Goal: Navigation & Orientation: Find specific page/section

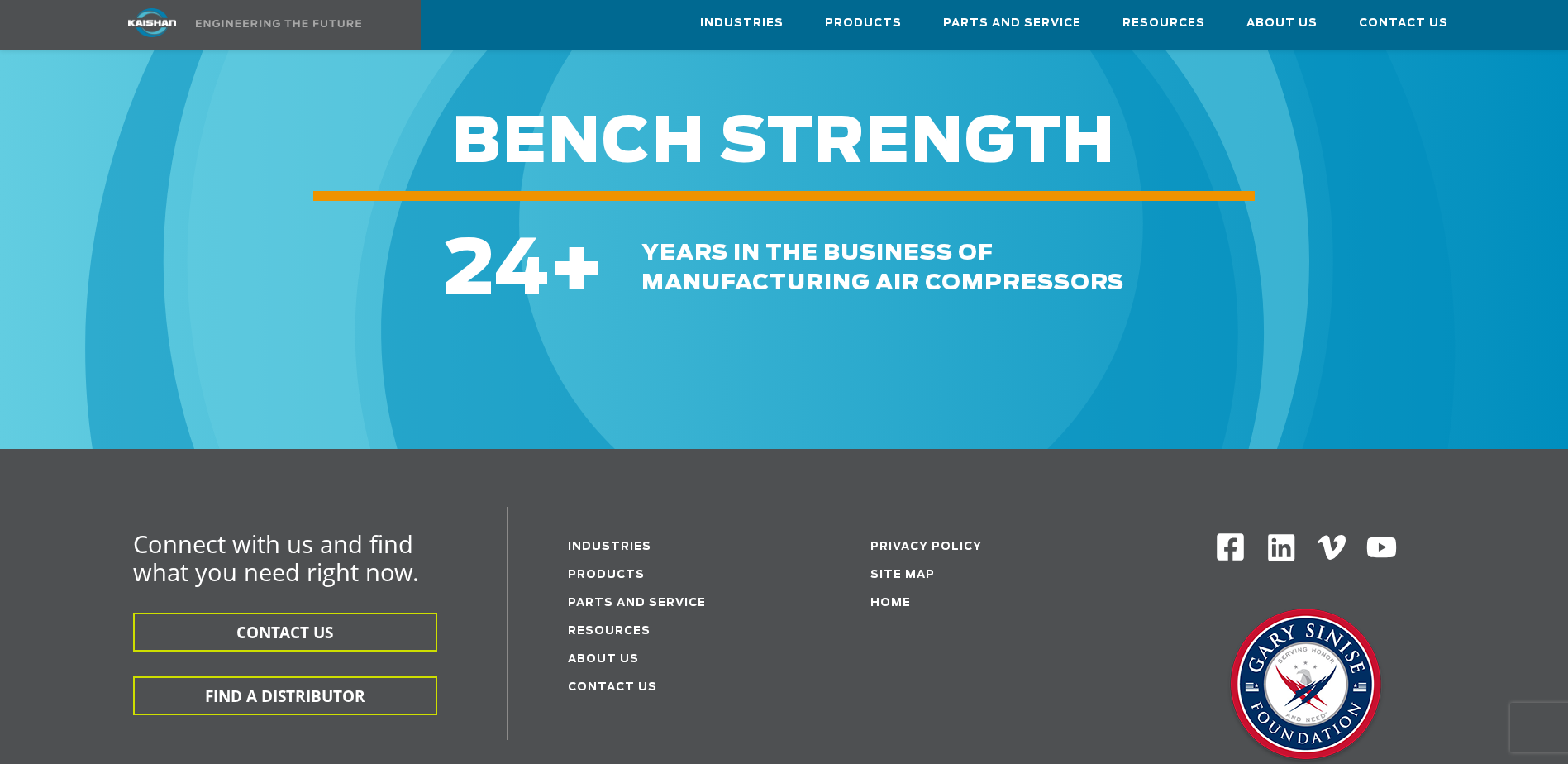
scroll to position [2398, 0]
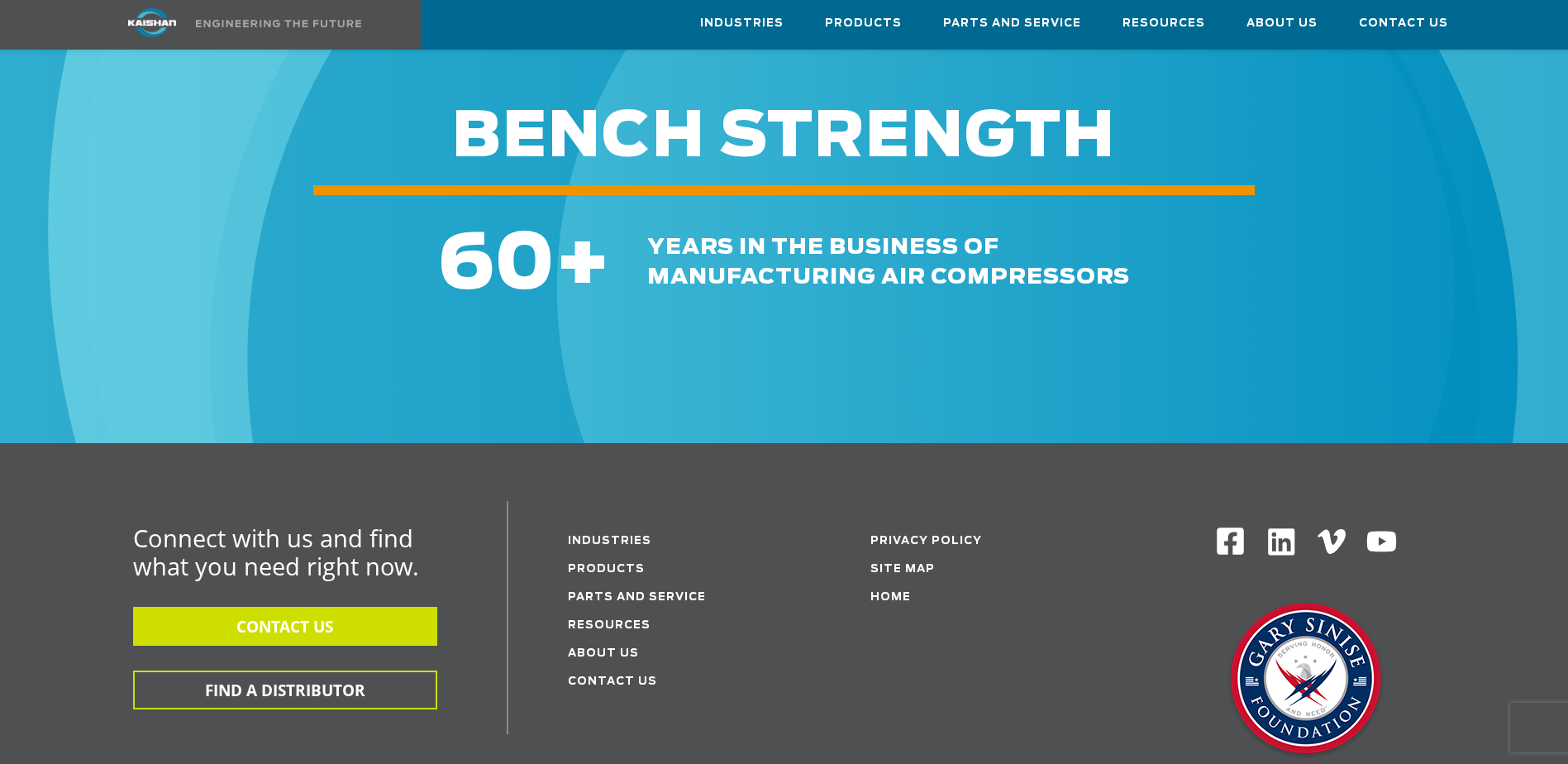
click at [283, 607] on button "CONTACT US" at bounding box center [285, 626] width 304 height 39
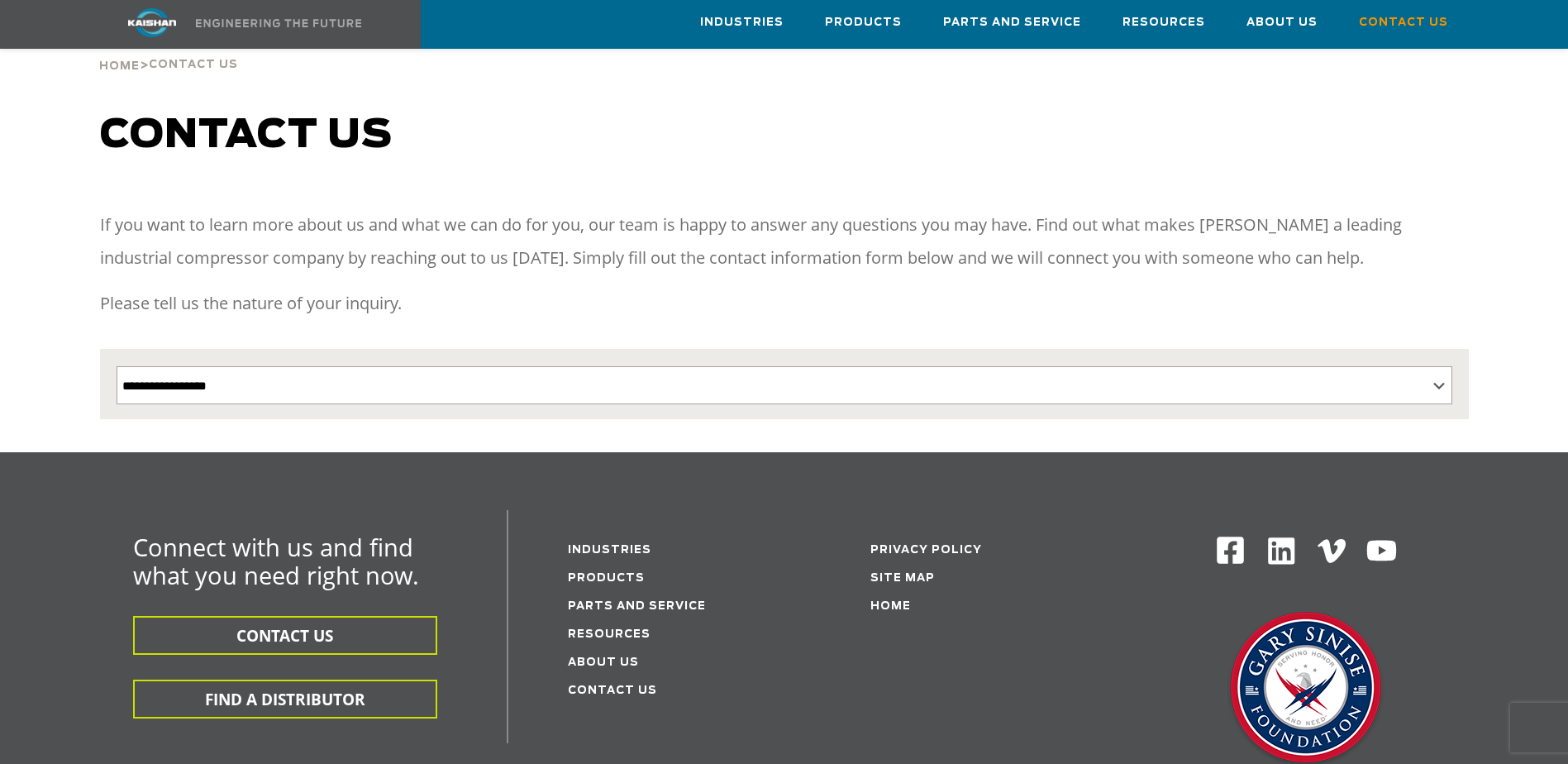
scroll to position [165, 0]
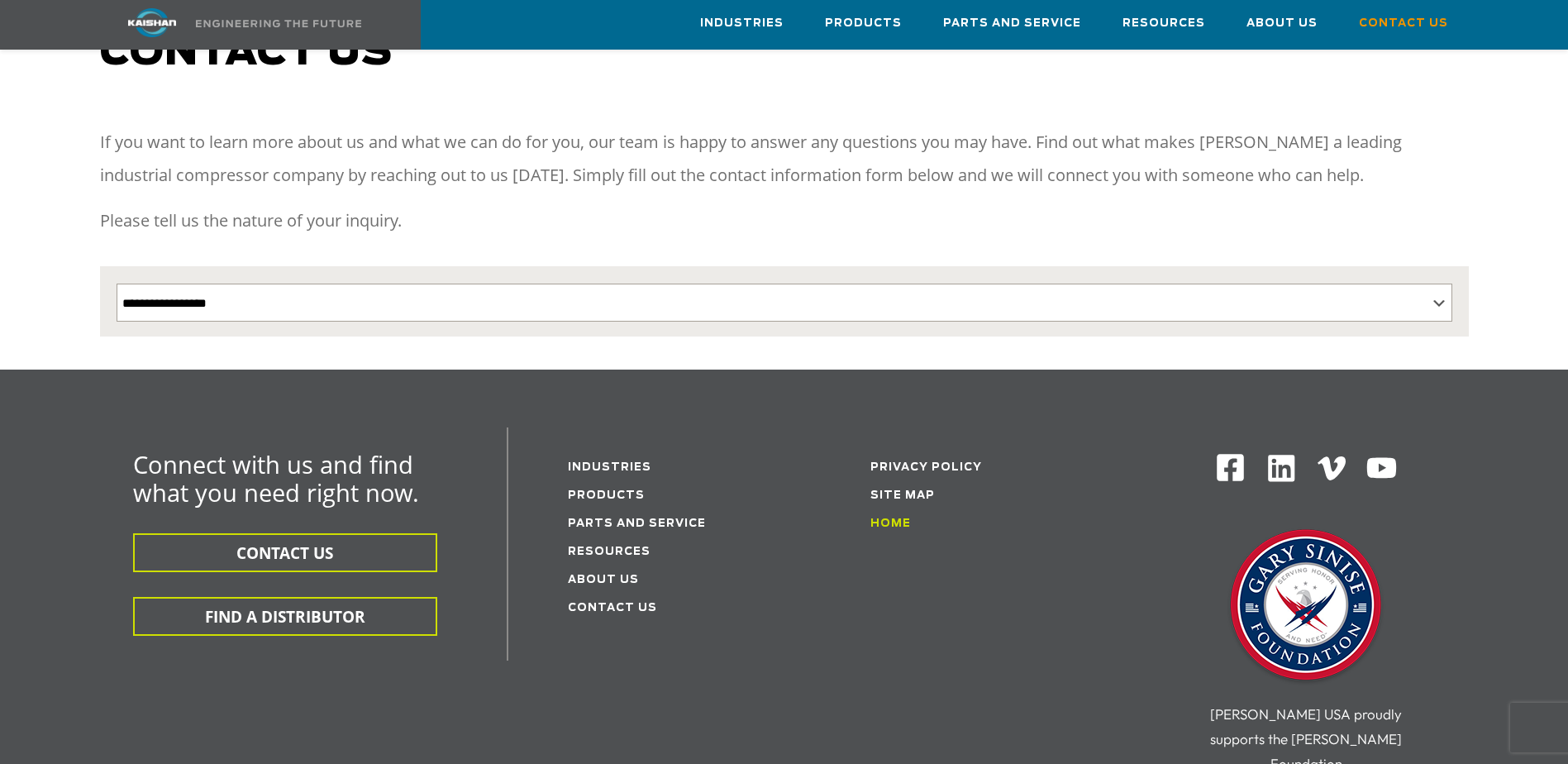
click at [895, 519] on link "Home" at bounding box center [890, 524] width 41 height 11
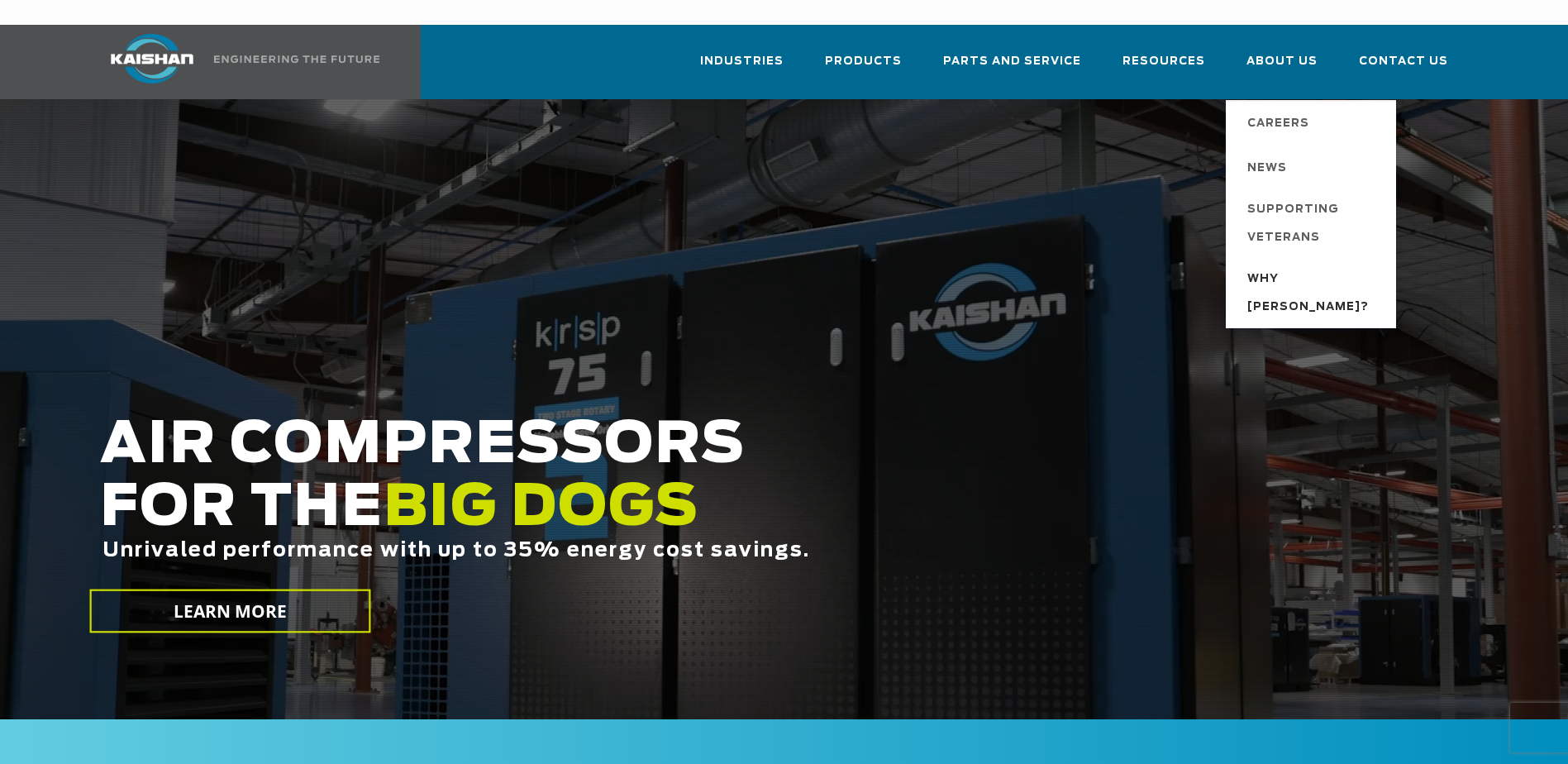
click at [1285, 266] on span "Why [PERSON_NAME]?" at bounding box center [1313, 293] width 132 height 56
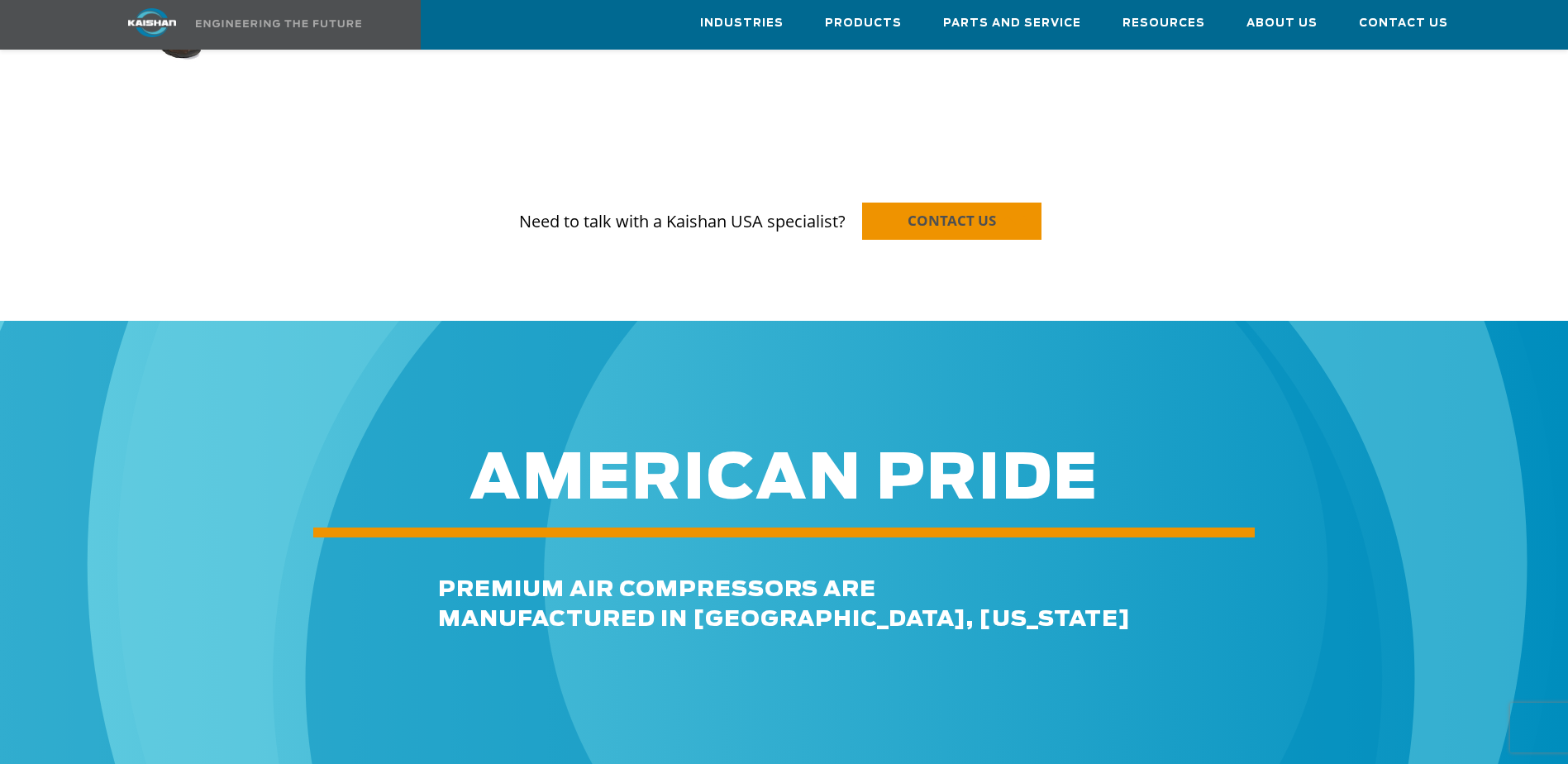
scroll to position [1323, 0]
